Goal: Task Accomplishment & Management: Use online tool/utility

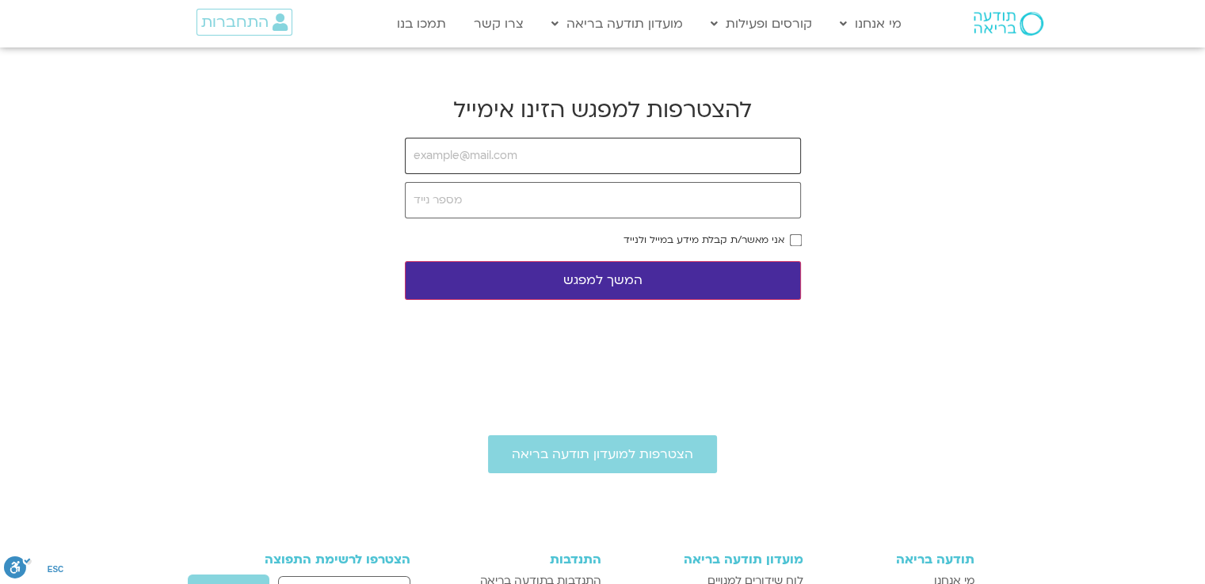
click at [513, 166] on input "email" at bounding box center [603, 156] width 396 height 36
type input "[EMAIL_ADDRESS][DOMAIN_NAME]"
click at [477, 215] on input "tel" at bounding box center [603, 200] width 396 height 36
type input "0544972866"
click at [647, 276] on button "המשך למפגש" at bounding box center [603, 280] width 396 height 39
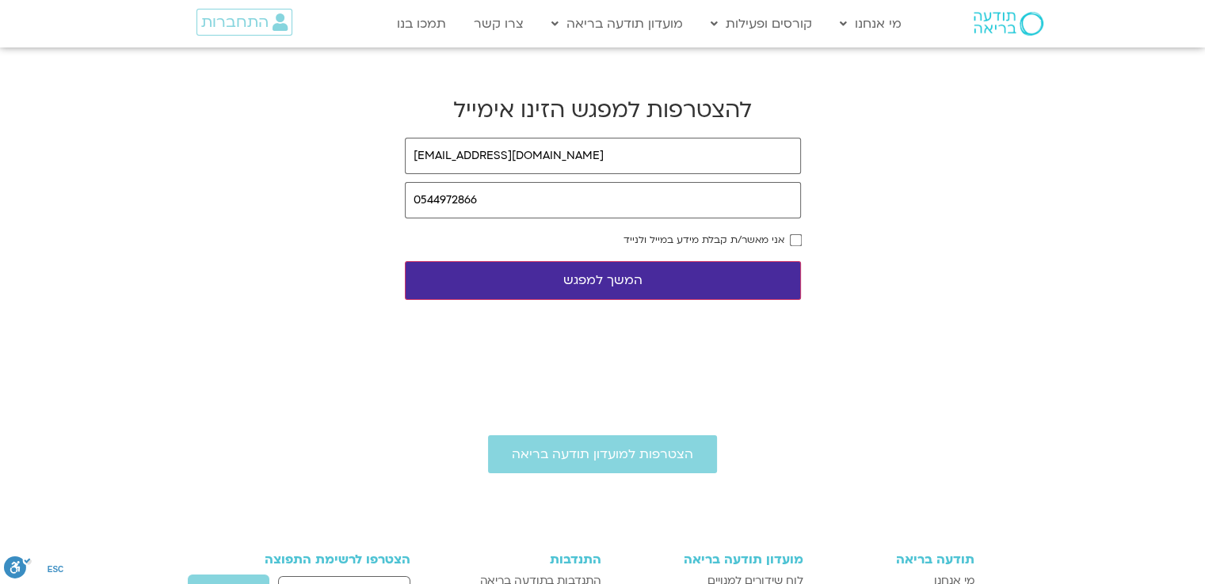
click at [327, 261] on body "דלג לתוכן Main Menu מי אנחנו מי אנחנו שאלות נפוצות מנחים ומנחות בתודעה בריאה מה…" at bounding box center [602, 446] width 1205 height 893
click at [626, 283] on button "המשך למפגש" at bounding box center [603, 280] width 396 height 39
